Goal: Communication & Community: Answer question/provide support

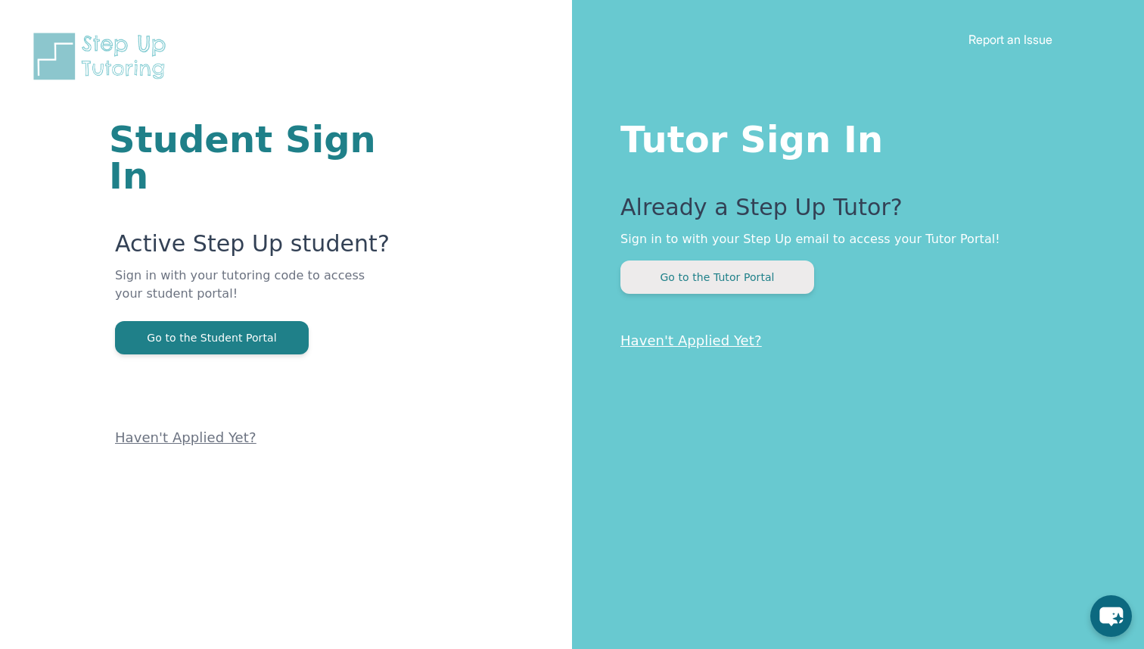
click at [724, 291] on button "Go to the Tutor Portal" at bounding box center [718, 276] width 194 height 33
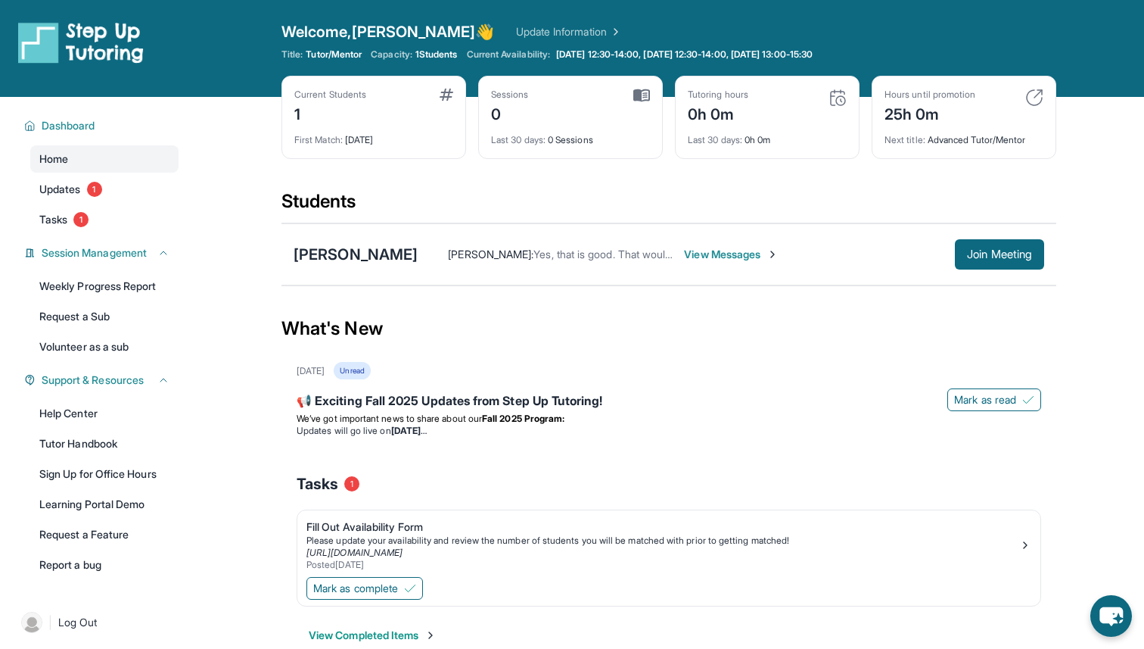
click at [731, 253] on span "View Messages" at bounding box center [731, 254] width 95 height 15
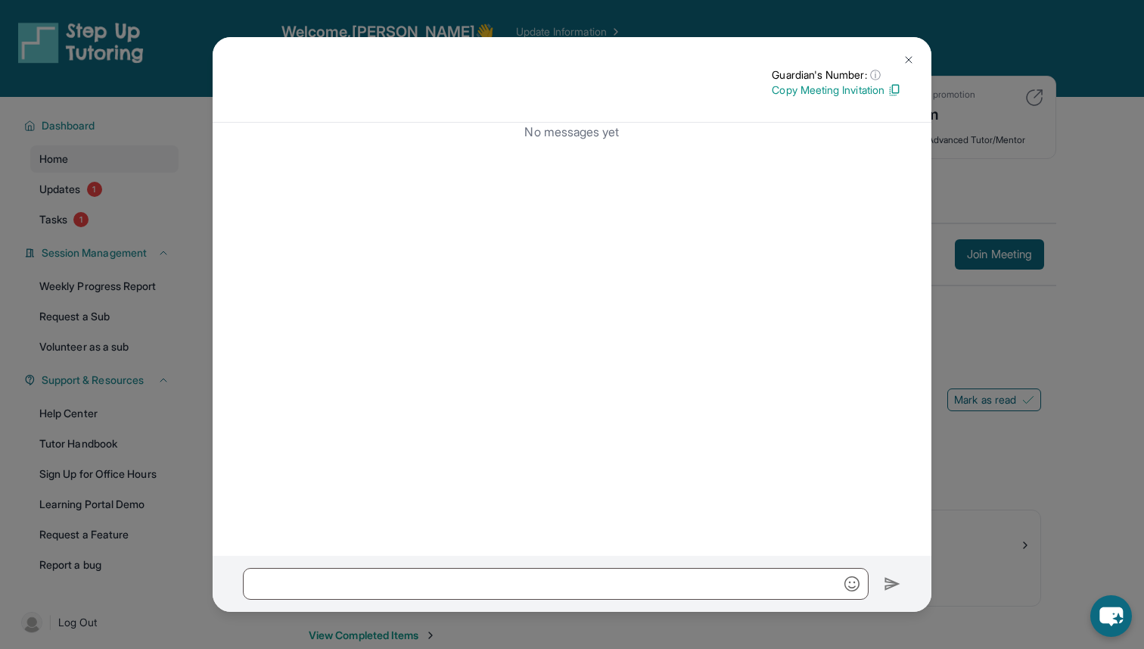
click at [910, 61] on img at bounding box center [909, 60] width 12 height 12
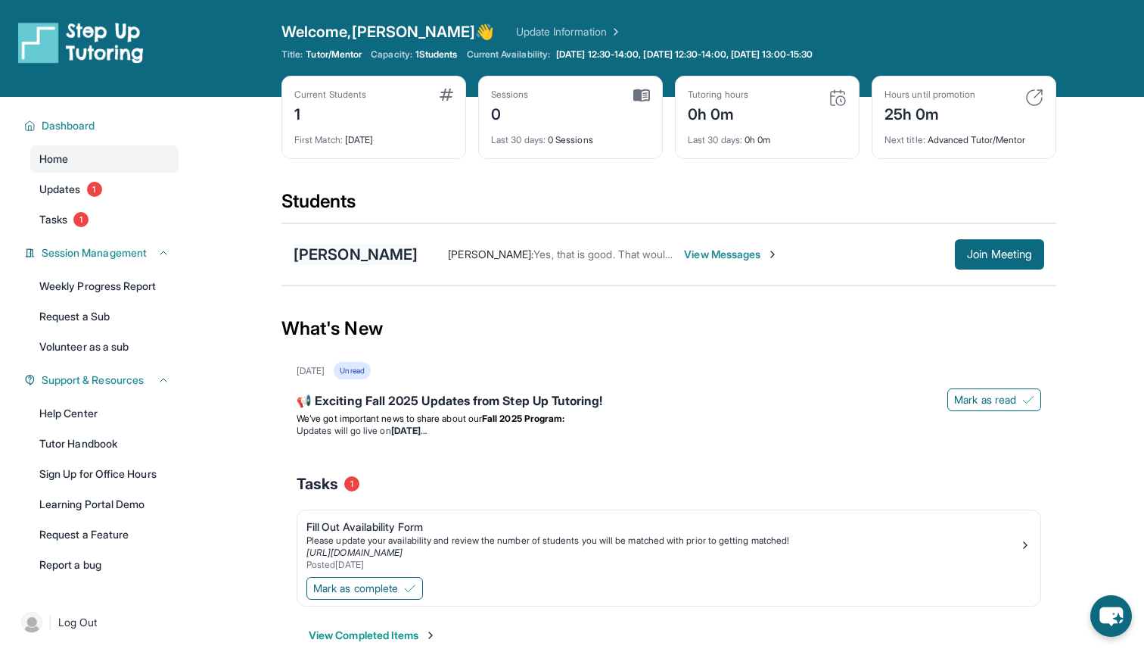
click at [328, 252] on div "[PERSON_NAME]" at bounding box center [356, 254] width 124 height 21
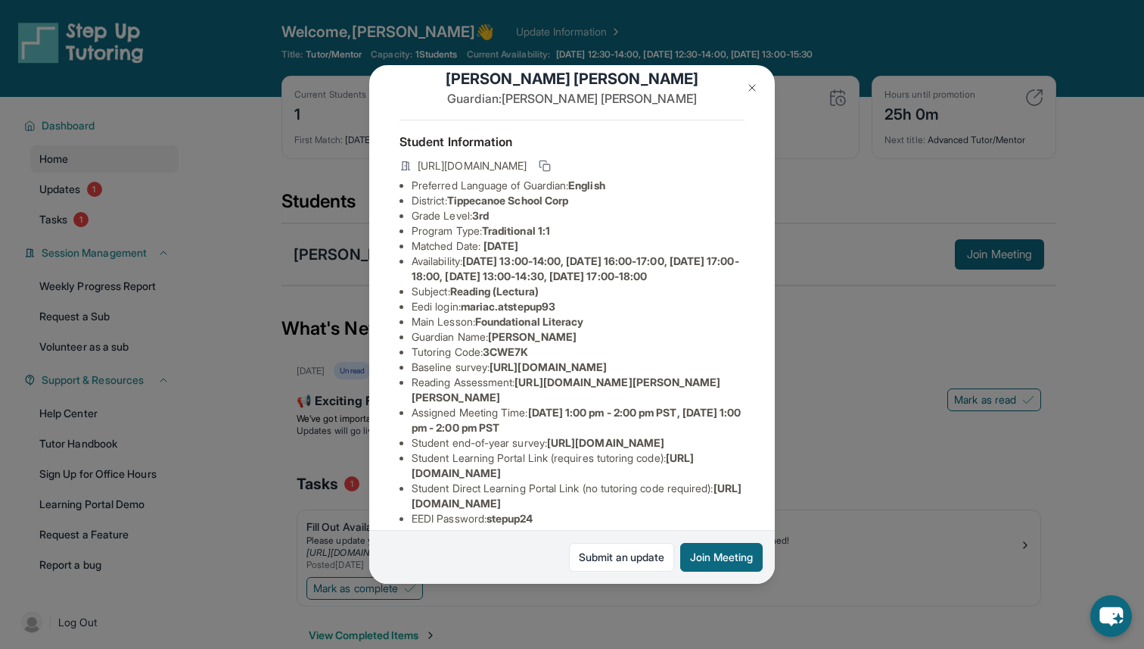
scroll to position [20, 1]
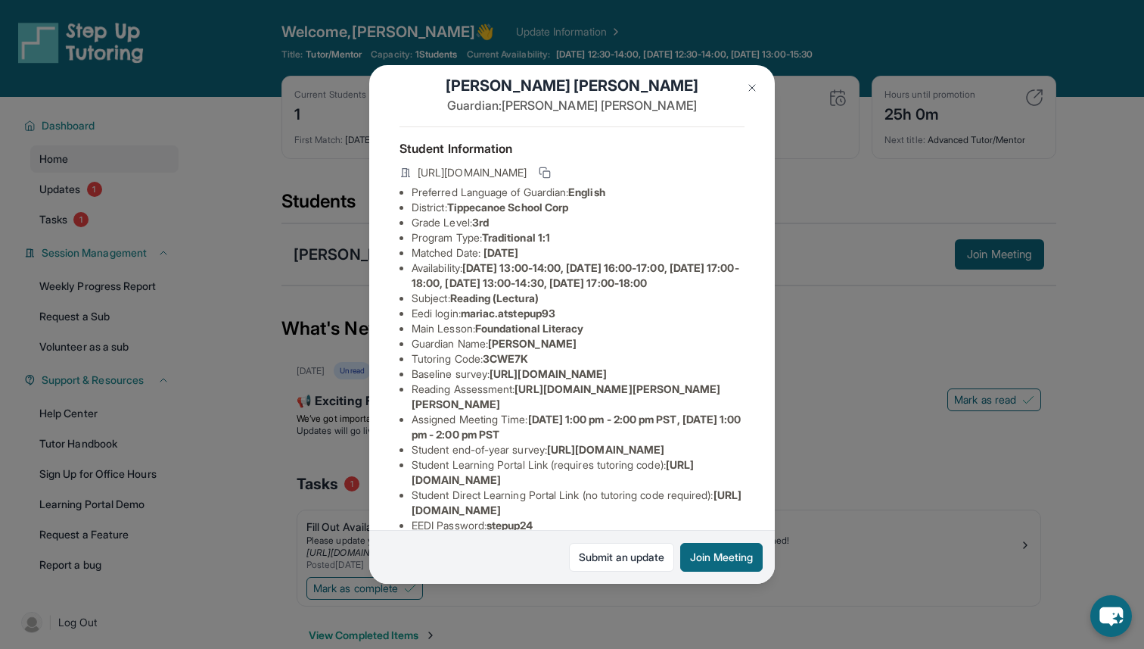
click at [750, 86] on img at bounding box center [752, 88] width 12 height 12
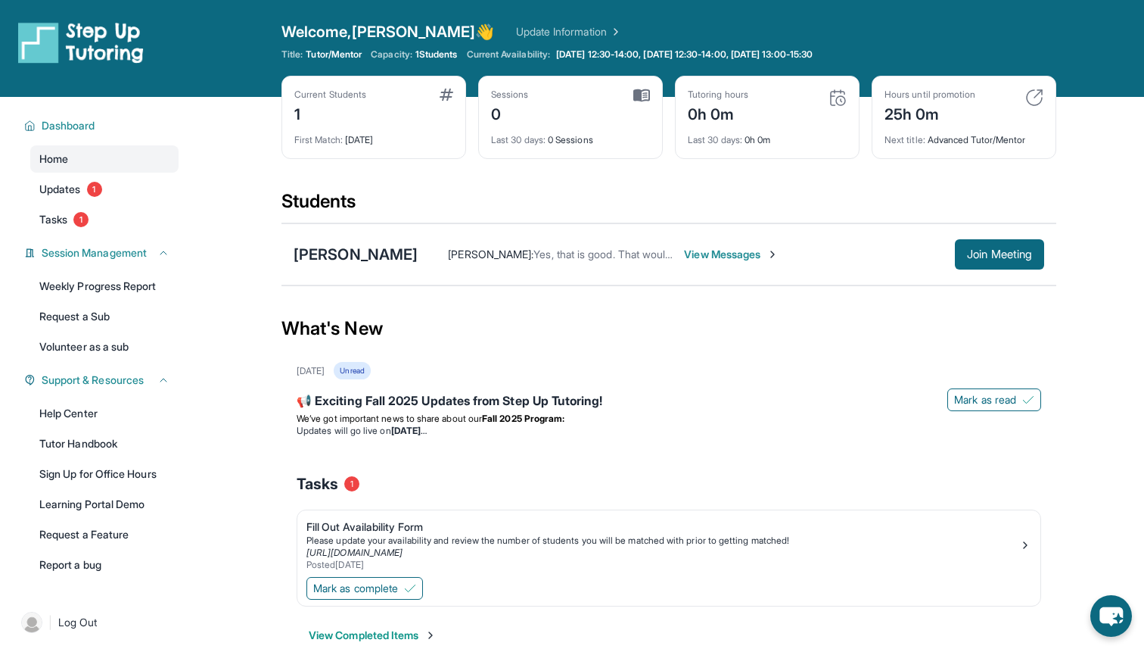
click at [767, 250] on img at bounding box center [773, 254] width 12 height 12
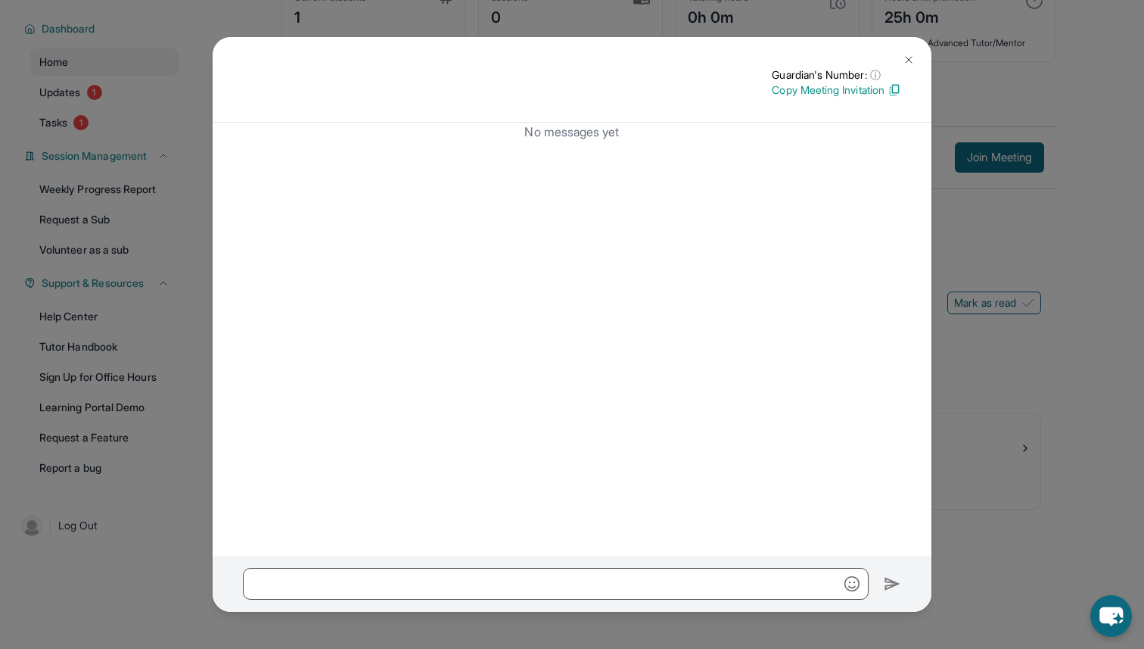
scroll to position [0, 0]
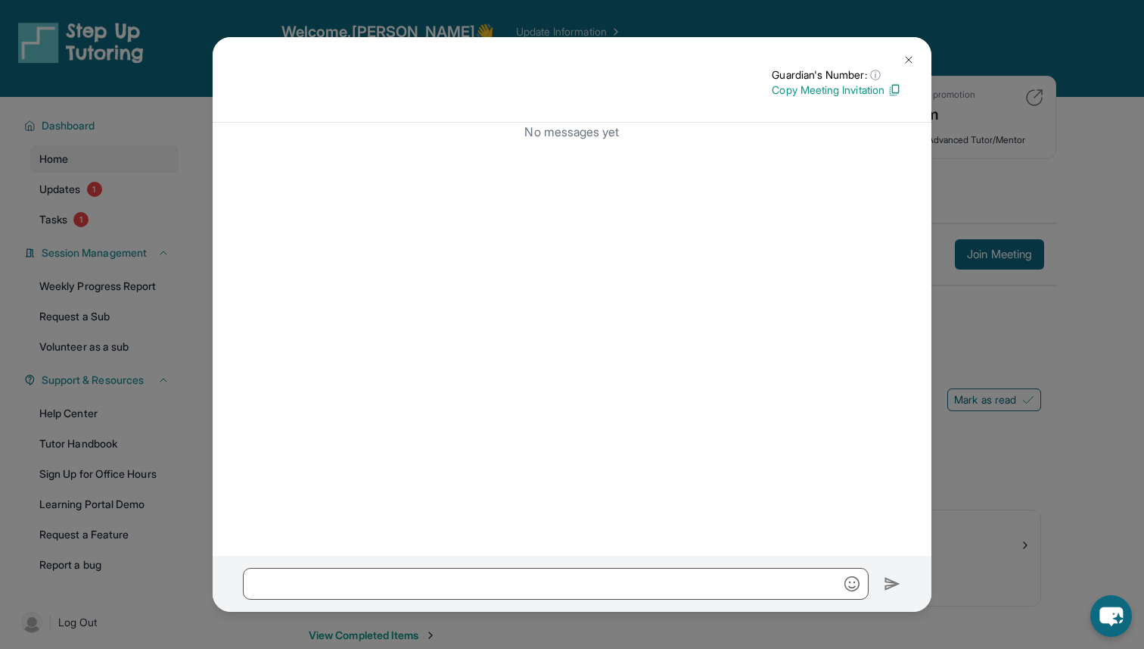
click at [912, 50] on button at bounding box center [909, 60] width 30 height 30
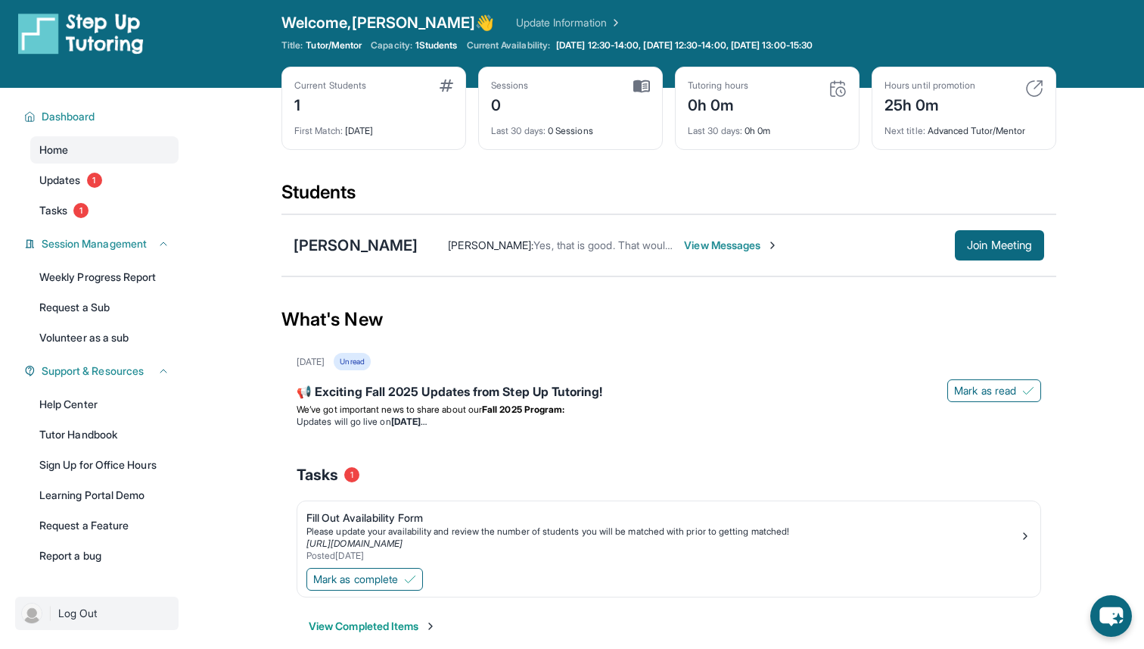
scroll to position [97, 0]
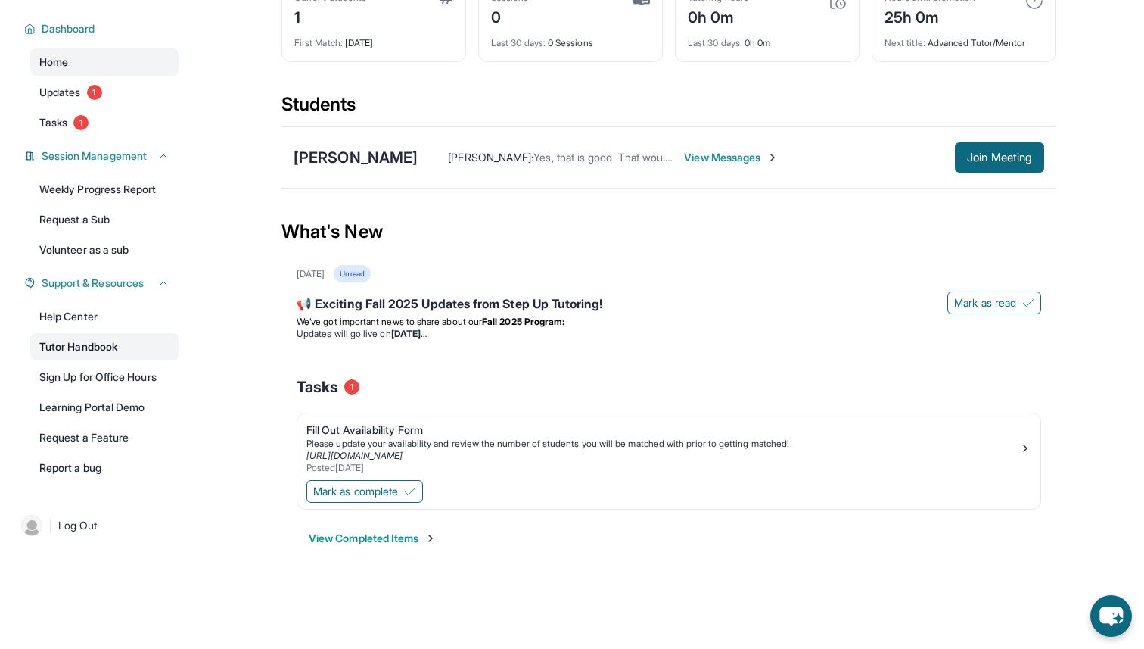
click at [114, 344] on link "Tutor Handbook" at bounding box center [104, 346] width 148 height 27
